Goal: Transaction & Acquisition: Purchase product/service

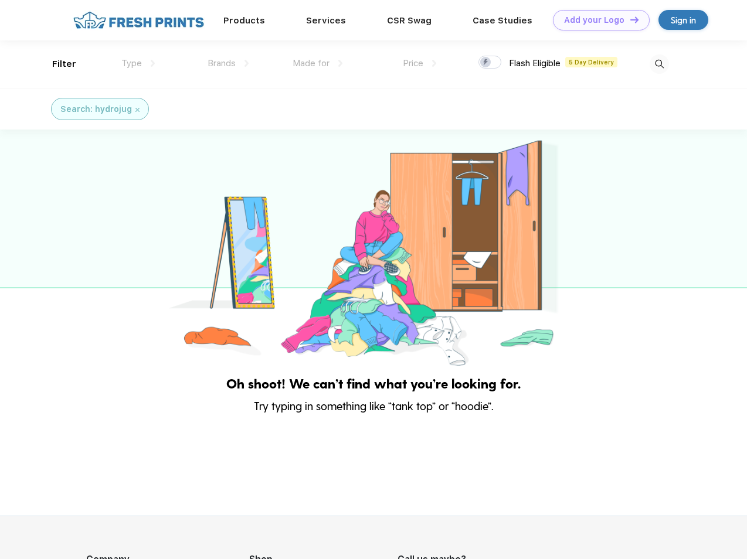
scroll to position [1, 0]
click at [597, 20] on link "Add your Logo Design Tool" at bounding box center [601, 20] width 97 height 21
click at [0, 0] on div "Design Tool" at bounding box center [0, 0] width 0 height 0
click at [629, 19] on link "Add your Logo Design Tool" at bounding box center [601, 20] width 97 height 21
click at [56, 64] on div "Filter" at bounding box center [64, 63] width 24 height 13
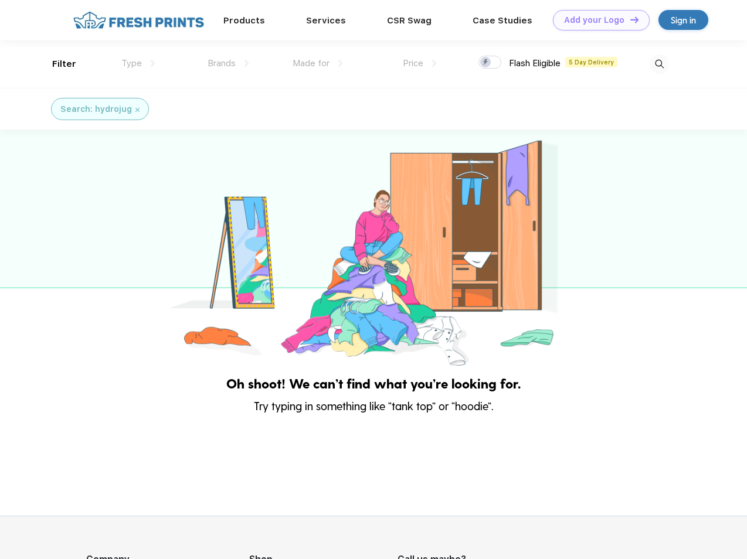
click at [138, 63] on span "Type" at bounding box center [131, 63] width 21 height 11
click at [228, 63] on span "Brands" at bounding box center [221, 63] width 28 height 11
click at [318, 63] on span "Made for" at bounding box center [310, 63] width 37 height 11
click at [420, 63] on span "Price" at bounding box center [413, 63] width 21 height 11
click at [490, 63] on div at bounding box center [489, 62] width 23 height 13
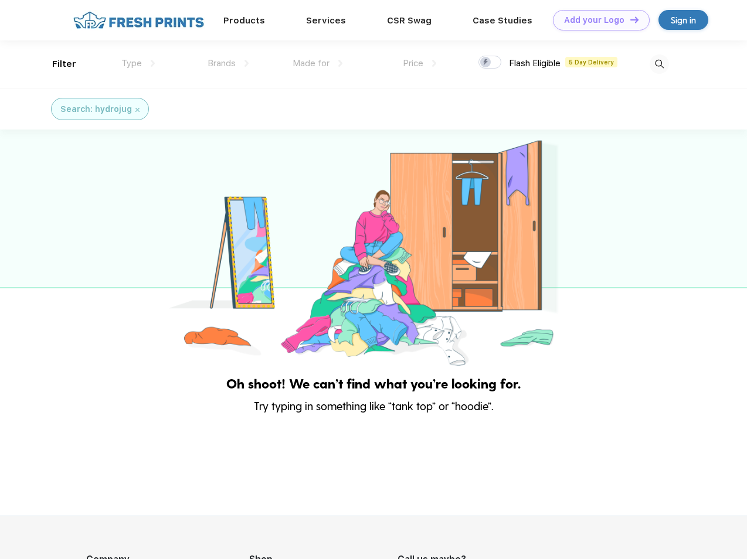
click at [486, 63] on input "checkbox" at bounding box center [482, 59] width 8 height 8
click at [659, 64] on img at bounding box center [658, 64] width 19 height 19
